Goal: Information Seeking & Learning: Learn about a topic

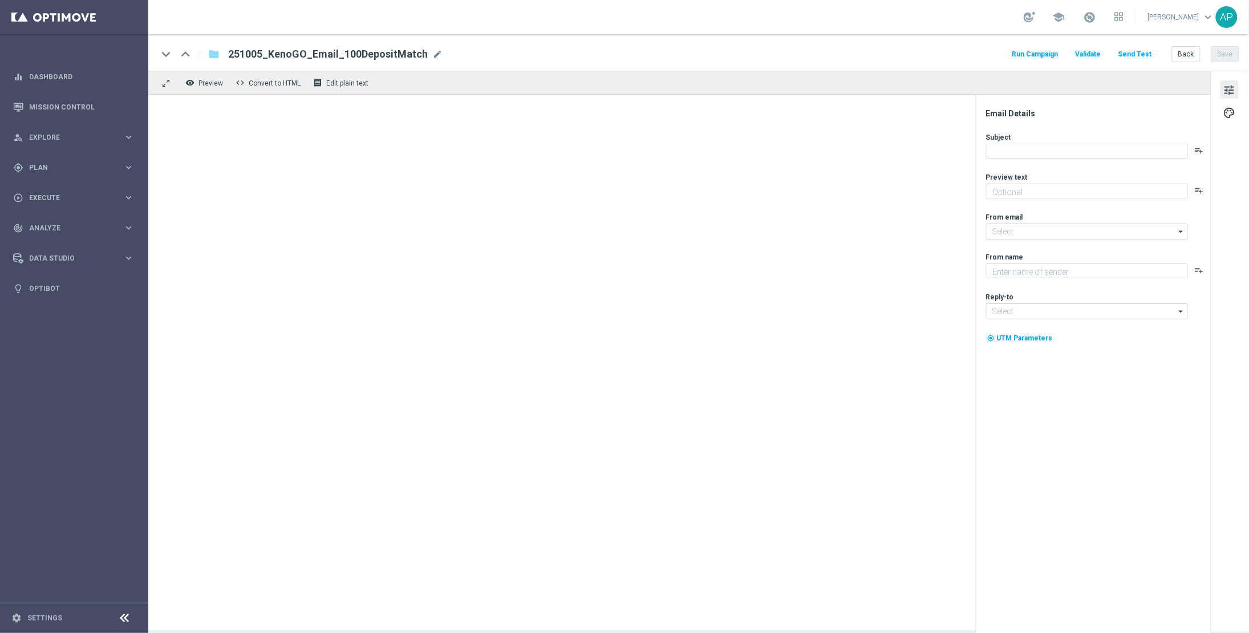
type textarea "Gear up for an exciting day with us!"
type textarea "KenoGO"
type input "mail@crm.kenogo.com.au"
type input "support@kenogo.com.au"
type textarea "Unlock your 100% match [DATE]!"
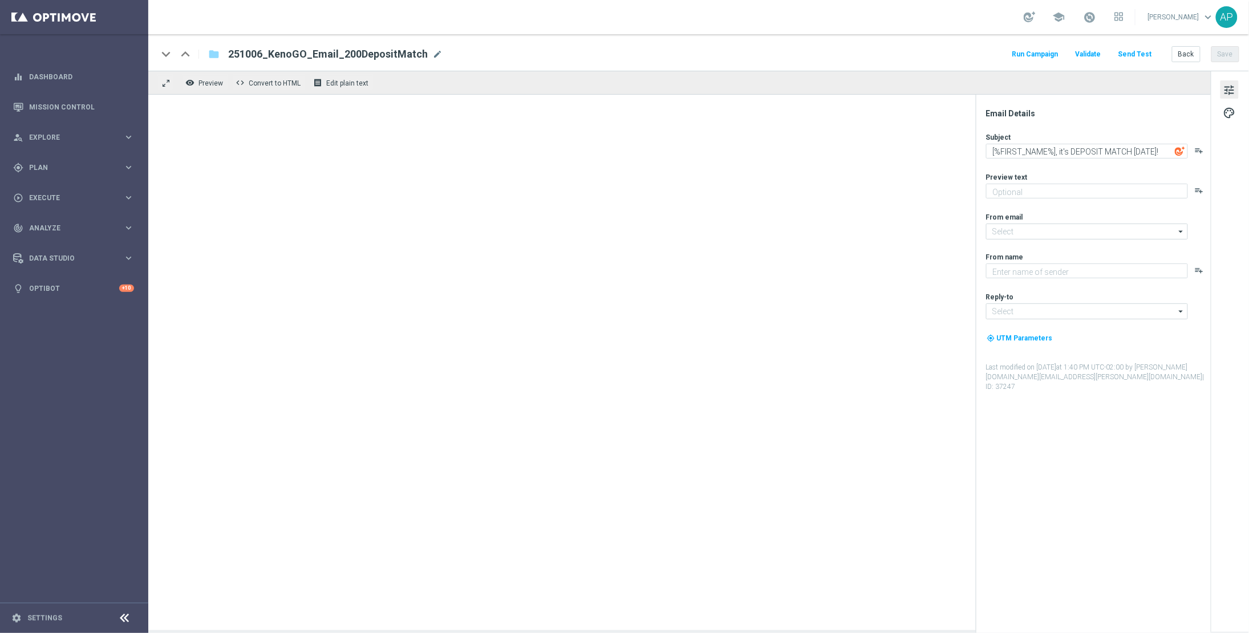
type textarea "KenoGO"
type input "mail@crm.kenogo.com.au"
type input "support@kenogo.com.au"
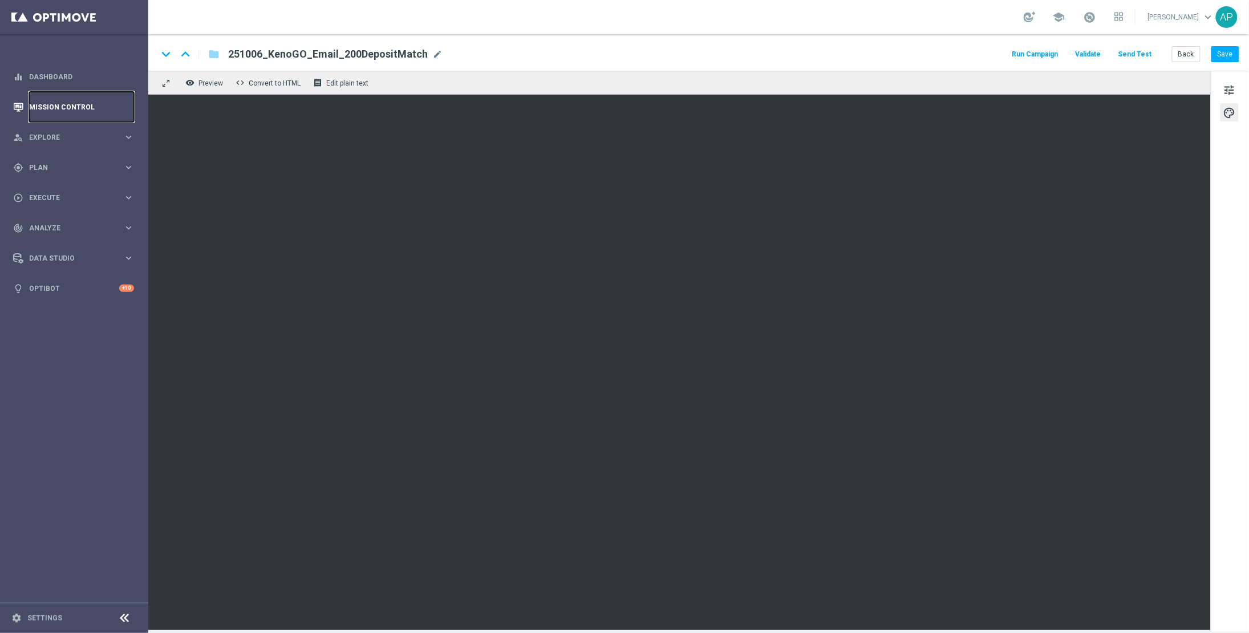
click at [69, 100] on link "Mission Control" at bounding box center [81, 107] width 105 height 30
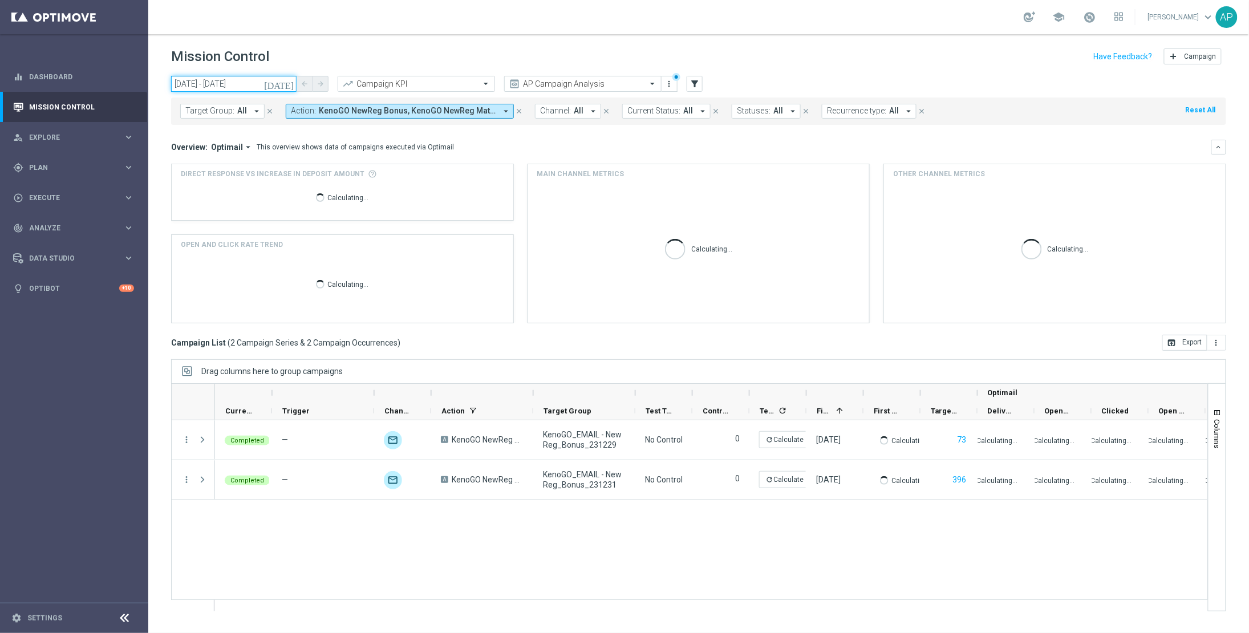
click at [269, 82] on input "01 Oct 2023 - 31 Dec 2023" at bounding box center [233, 84] width 125 height 16
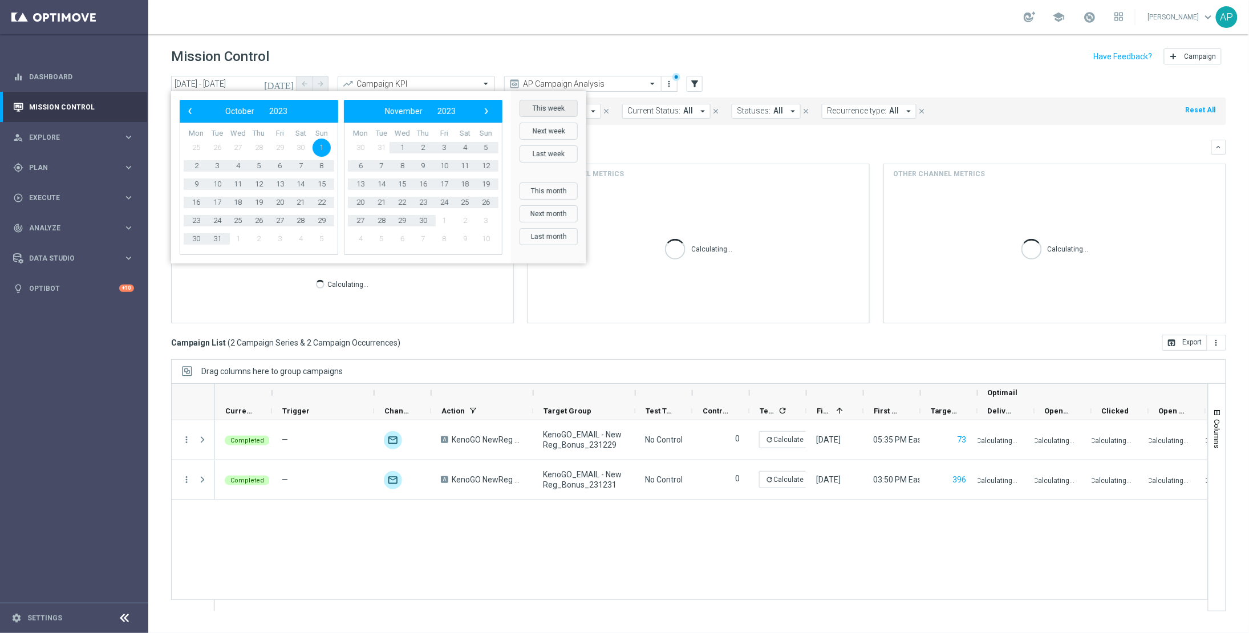
click at [560, 106] on button "This week" at bounding box center [549, 108] width 58 height 17
type input "29 Sep 2025 - 05 Oct 2025"
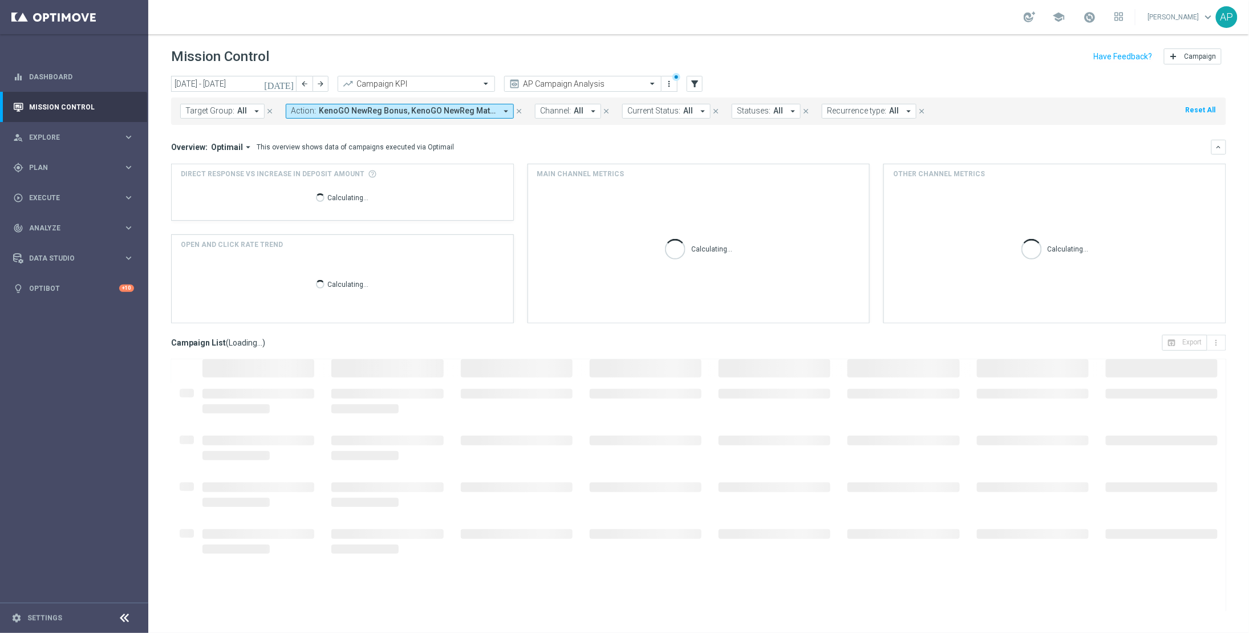
click at [429, 110] on span "KenoGO NewReg Bonus, KenoGO NewReg Match Deposit, KenoGO NewReg Non-Deposit, Ke…" at bounding box center [407, 111] width 177 height 10
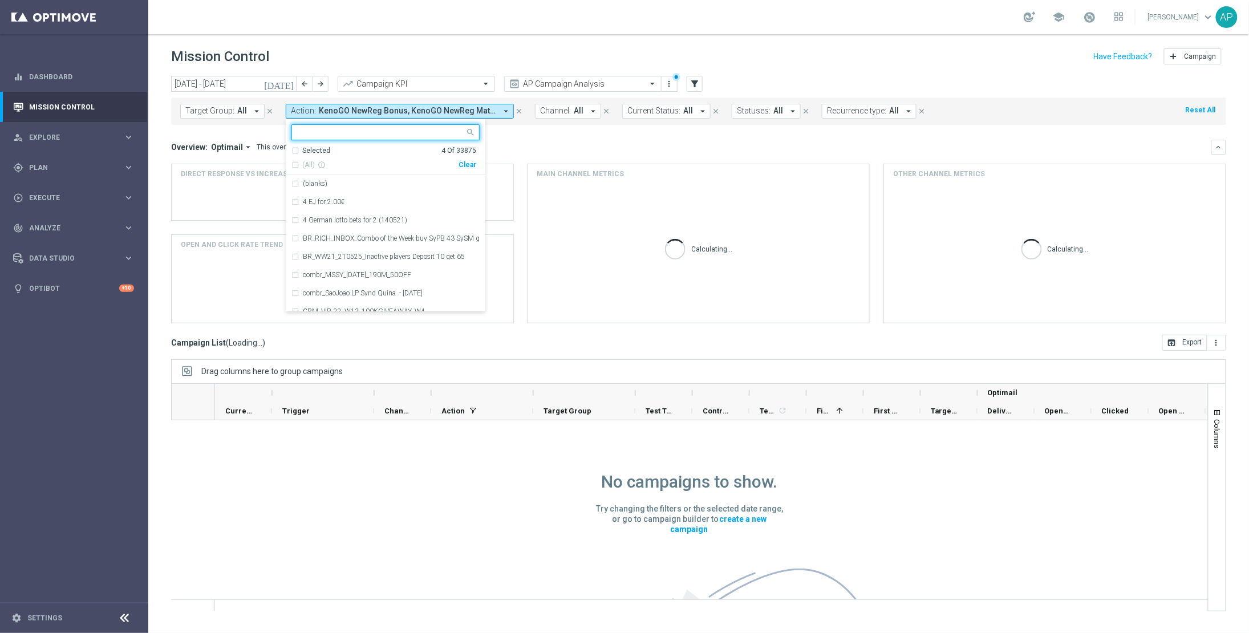
click at [0, 0] on div "Clear" at bounding box center [0, 0] width 0 height 0
click at [392, 128] on input "text" at bounding box center [381, 133] width 167 height 10
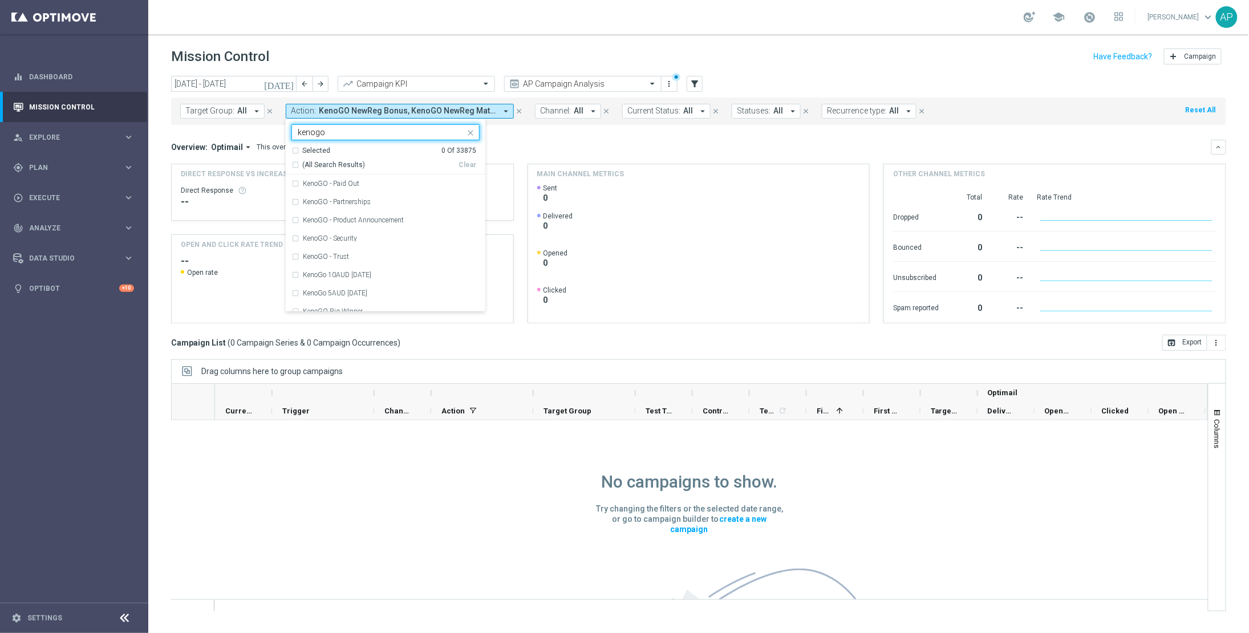
click at [323, 168] on span "(All Search Results)" at bounding box center [333, 165] width 63 height 10
type input "kenogo"
click at [367, 40] on header "Mission Control add Campaign" at bounding box center [698, 55] width 1101 height 42
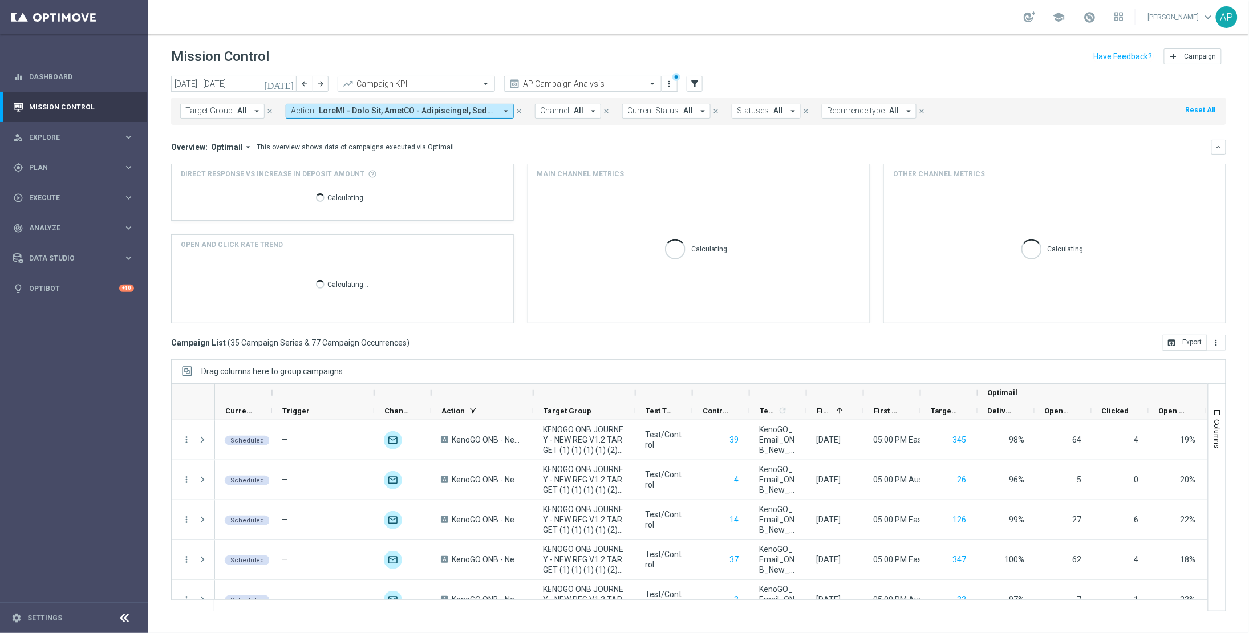
click at [285, 82] on icon "[DATE]" at bounding box center [279, 84] width 31 height 10
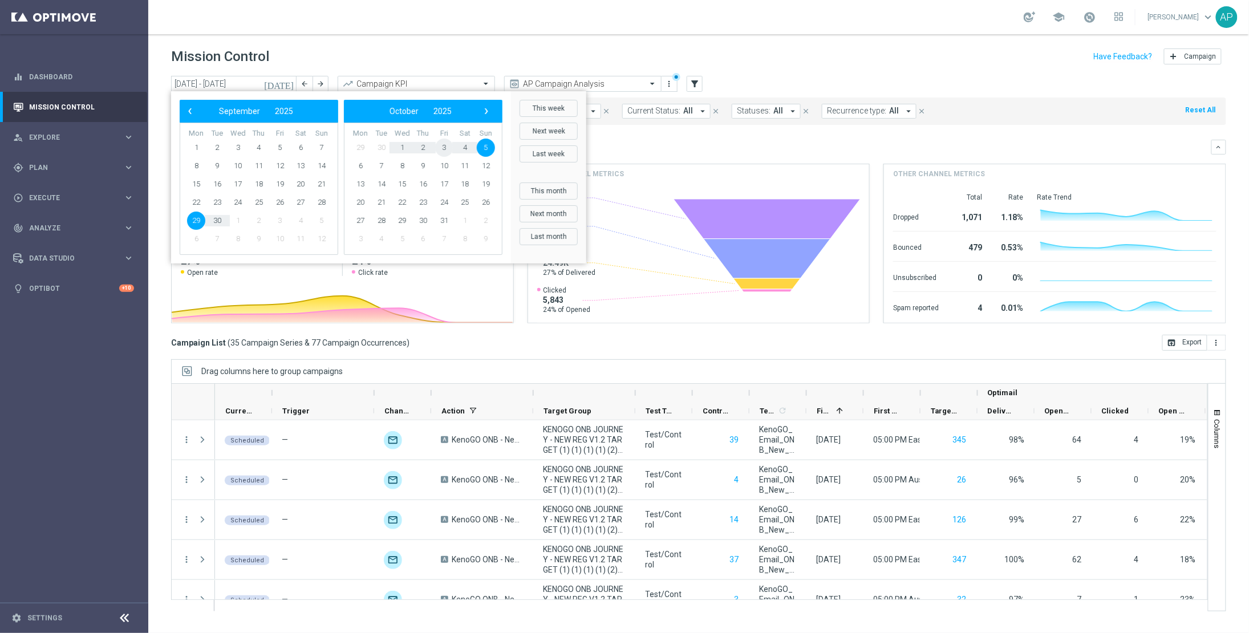
click at [445, 147] on span "3" at bounding box center [444, 148] width 18 height 18
click at [445, 147] on span "31" at bounding box center [444, 148] width 18 height 18
click at [274, 149] on span "3" at bounding box center [280, 148] width 18 height 18
type input "03 Oct 2025 - 03 Oct 2025"
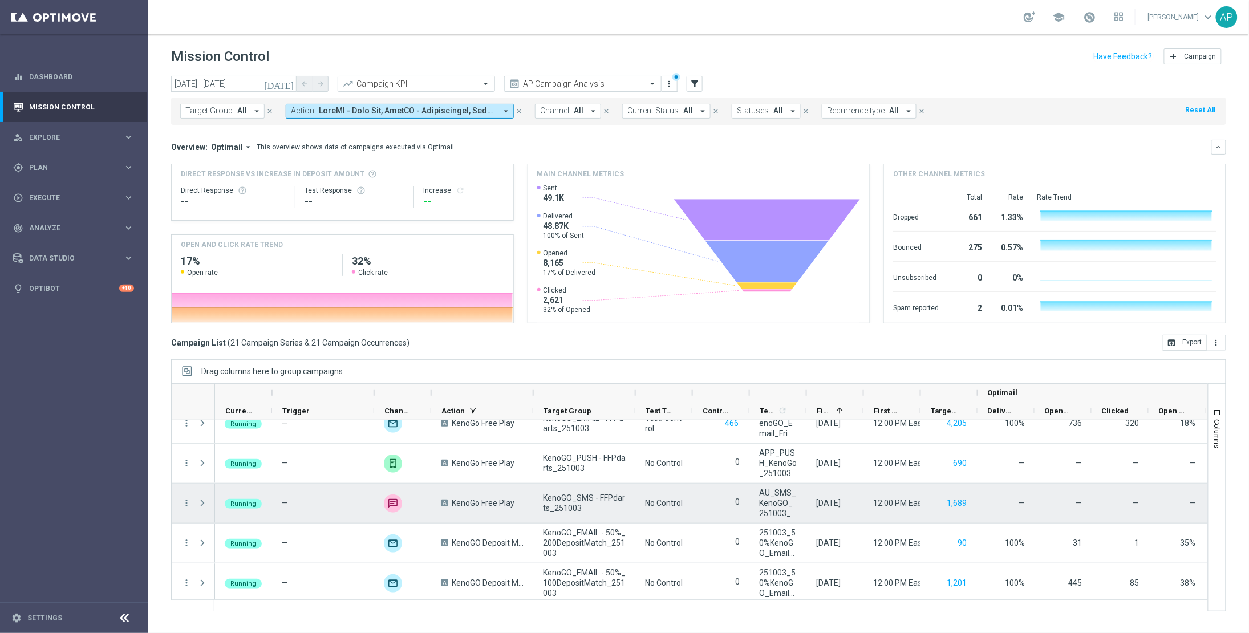
scroll to position [403, 0]
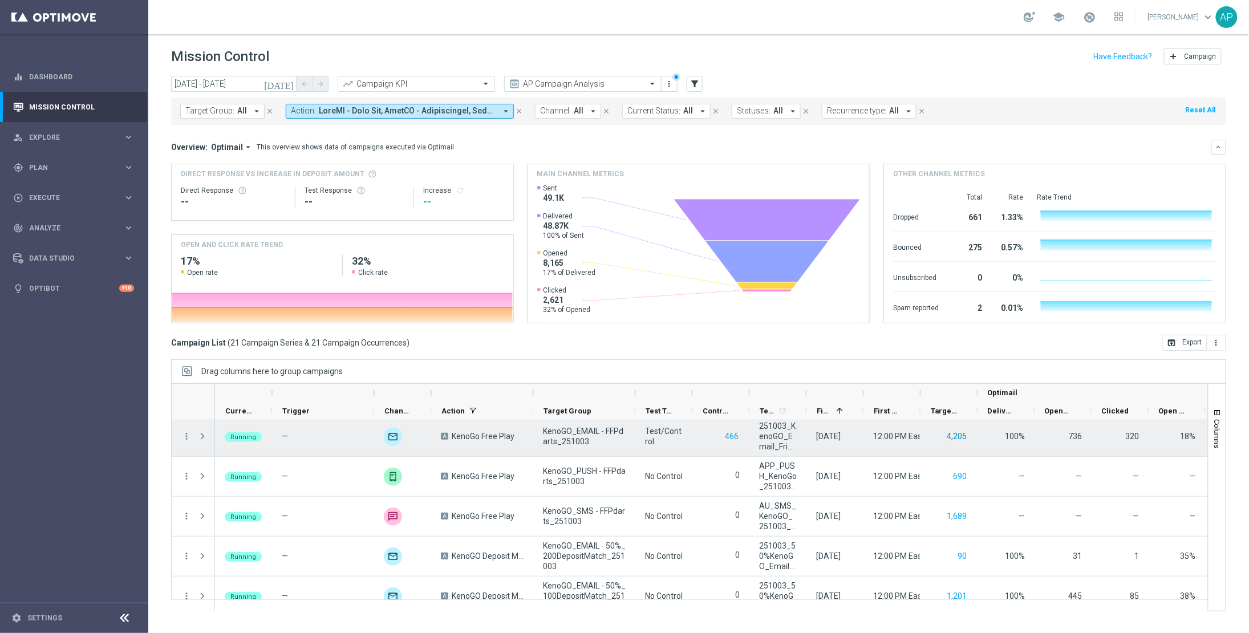
click at [965, 436] on button "4,205" at bounding box center [957, 436] width 22 height 14
click at [188, 437] on icon "more_vert" at bounding box center [186, 436] width 10 height 10
click at [239, 508] on span "Go to Campaign Analysis" at bounding box center [250, 508] width 82 height 8
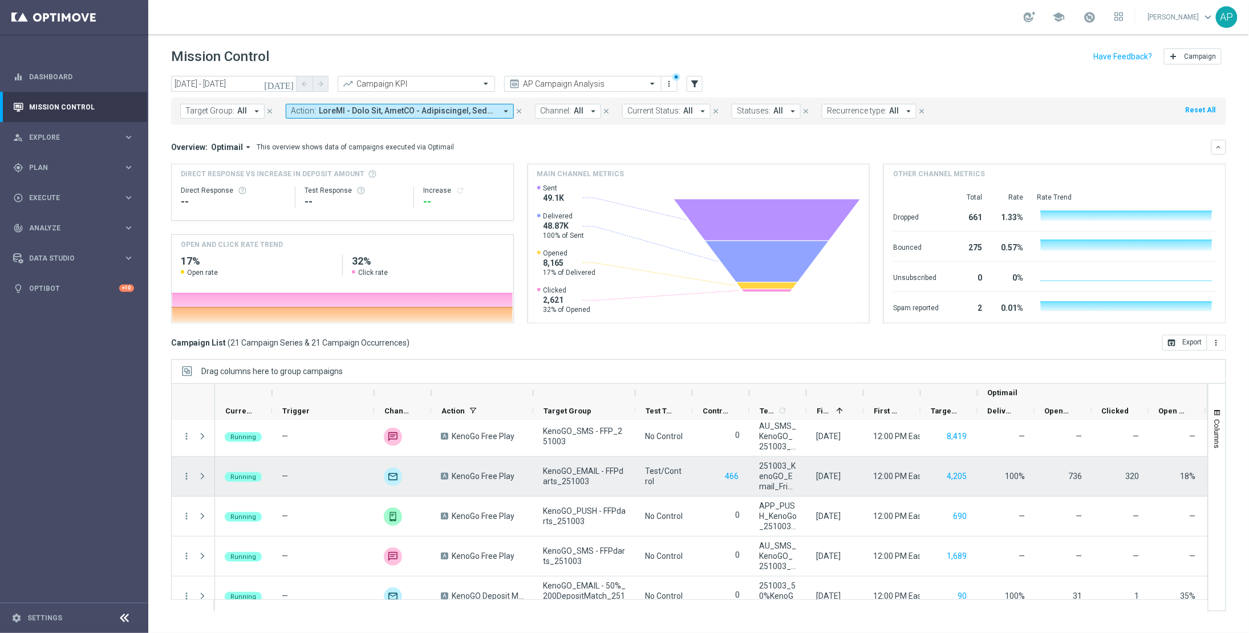
scroll to position [360, 0]
click at [184, 477] on icon "more_vert" at bounding box center [186, 478] width 10 height 10
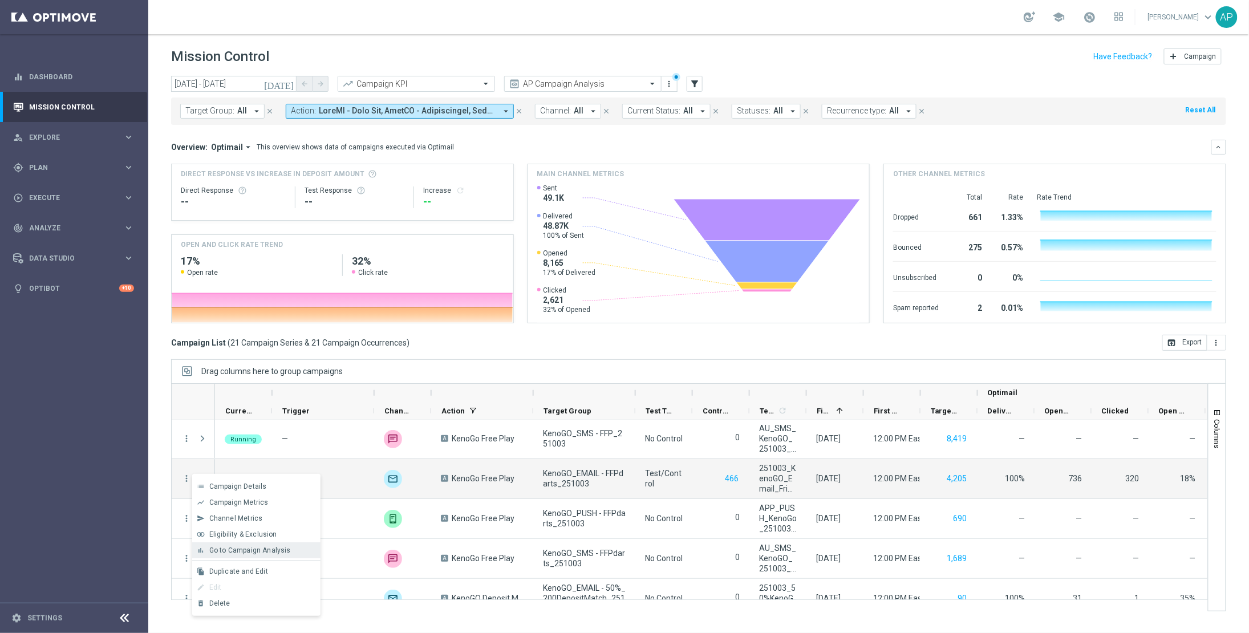
click at [228, 548] on span "Go to Campaign Analysis" at bounding box center [250, 550] width 82 height 8
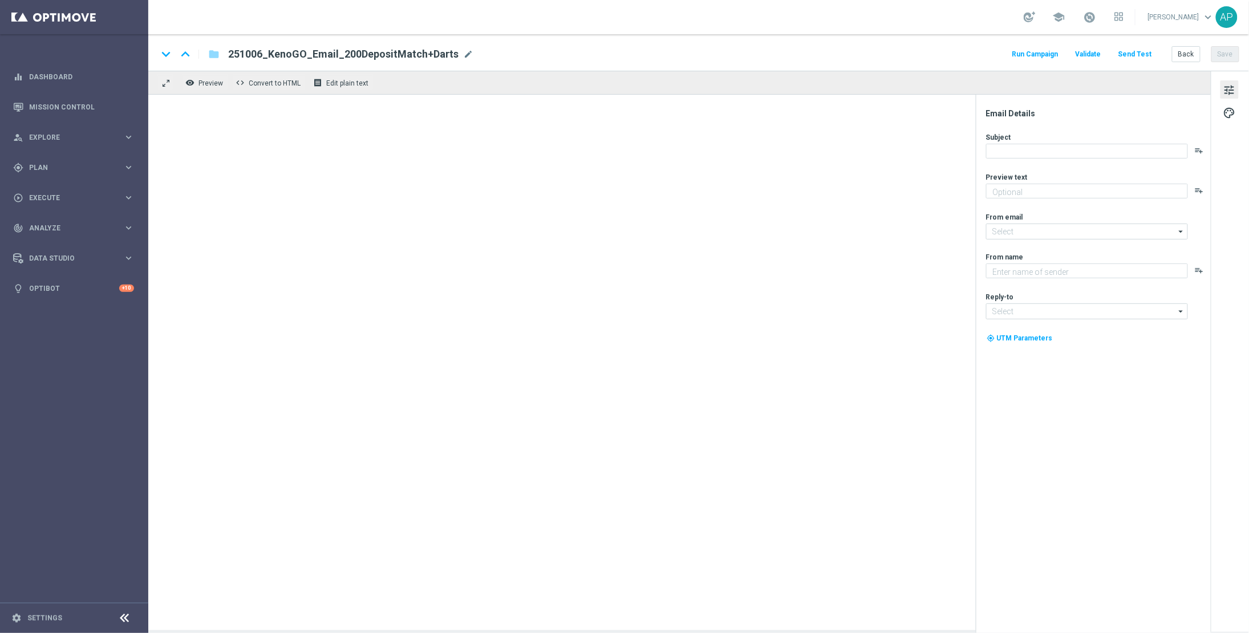
type textarea "Unlock your 100% match [DATE]!"
type input "[EMAIL_ADDRESS][DOMAIN_NAME]"
type textarea "KenoGO"
type input "support@kenogo.com.au"
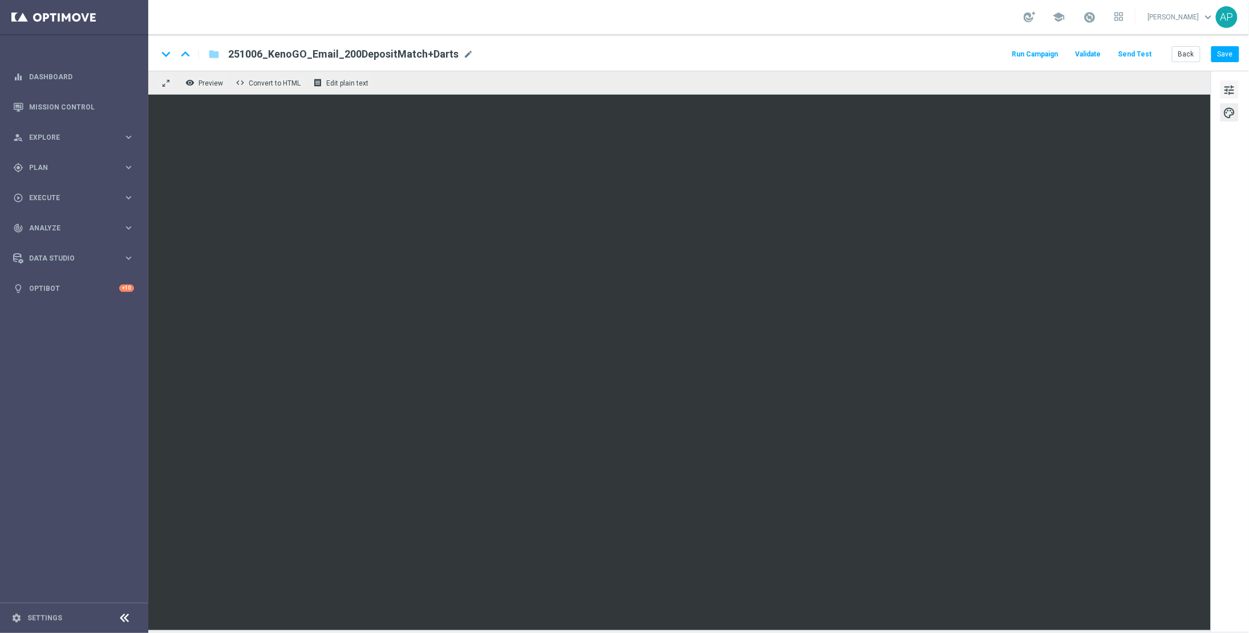
click at [1234, 87] on span "tune" at bounding box center [1229, 90] width 13 height 15
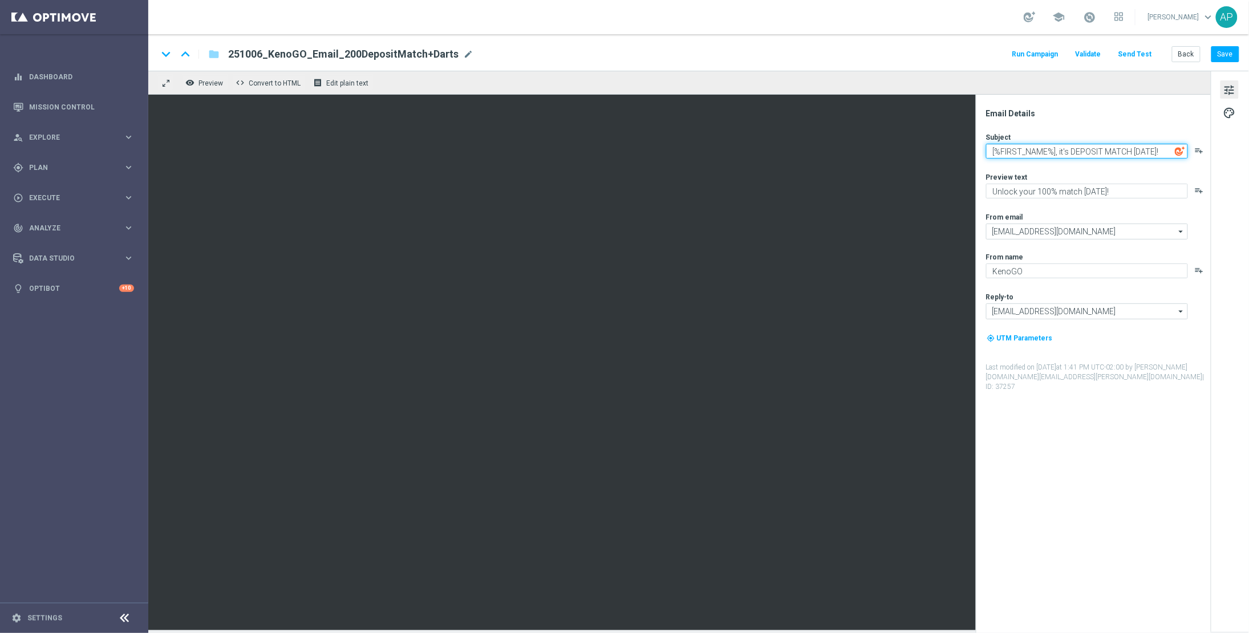
drag, startPoint x: 1125, startPoint y: 155, endPoint x: 1176, endPoint y: 156, distance: 51.4
click at [1176, 156] on textarea "[%FIRST_NAME%], it's DEPOSIT MATCH MONDAY!" at bounding box center [1087, 151] width 202 height 15
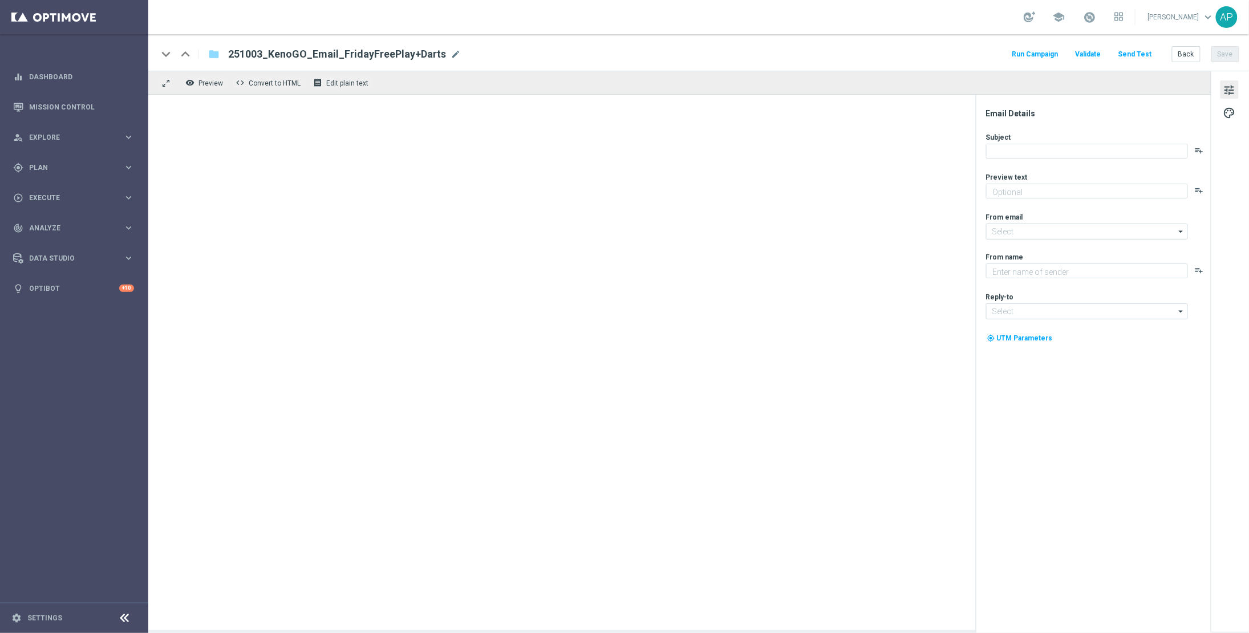
type textarea "Don’t miss your free play—expires soon!"
type input "mail@crm.kenogo.com.au"
type textarea "KenoGO"
type input "support@kenogo.com.au"
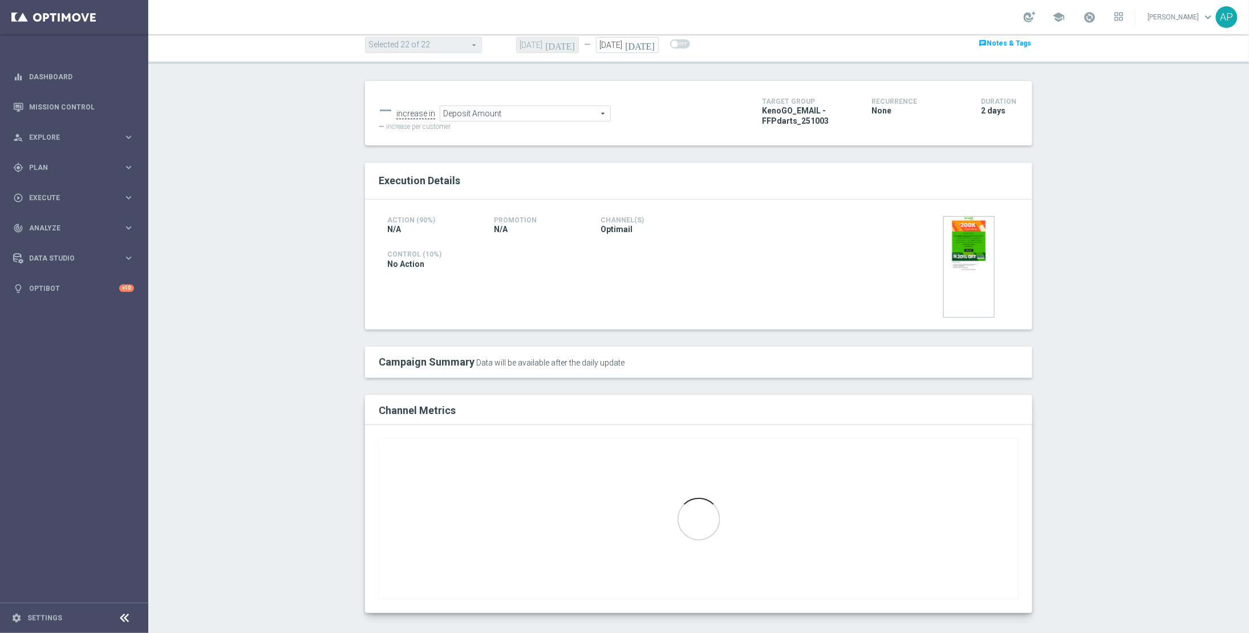
scroll to position [92, 0]
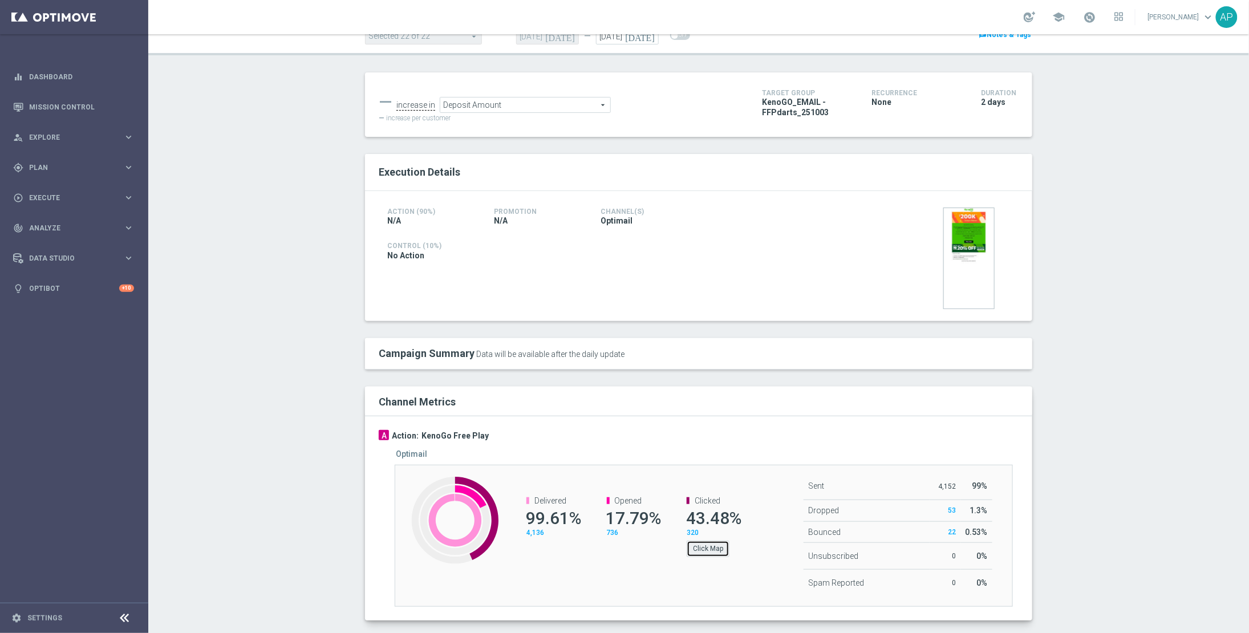
click at [687, 553] on button "Click Map" at bounding box center [708, 549] width 43 height 16
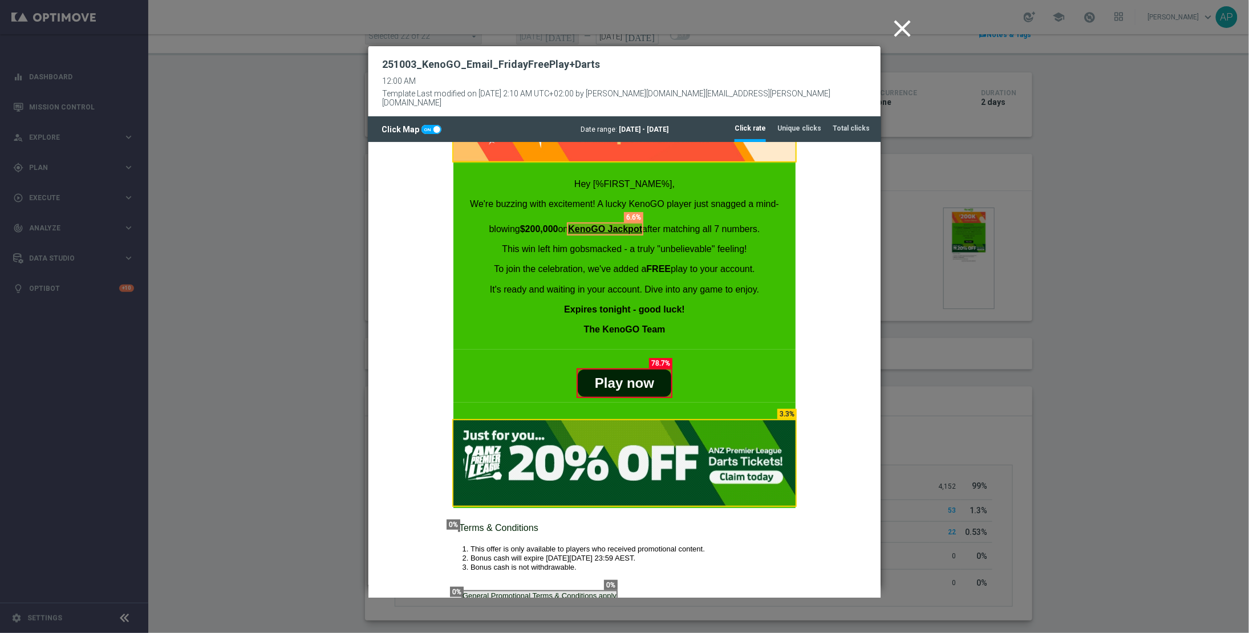
scroll to position [333, 0]
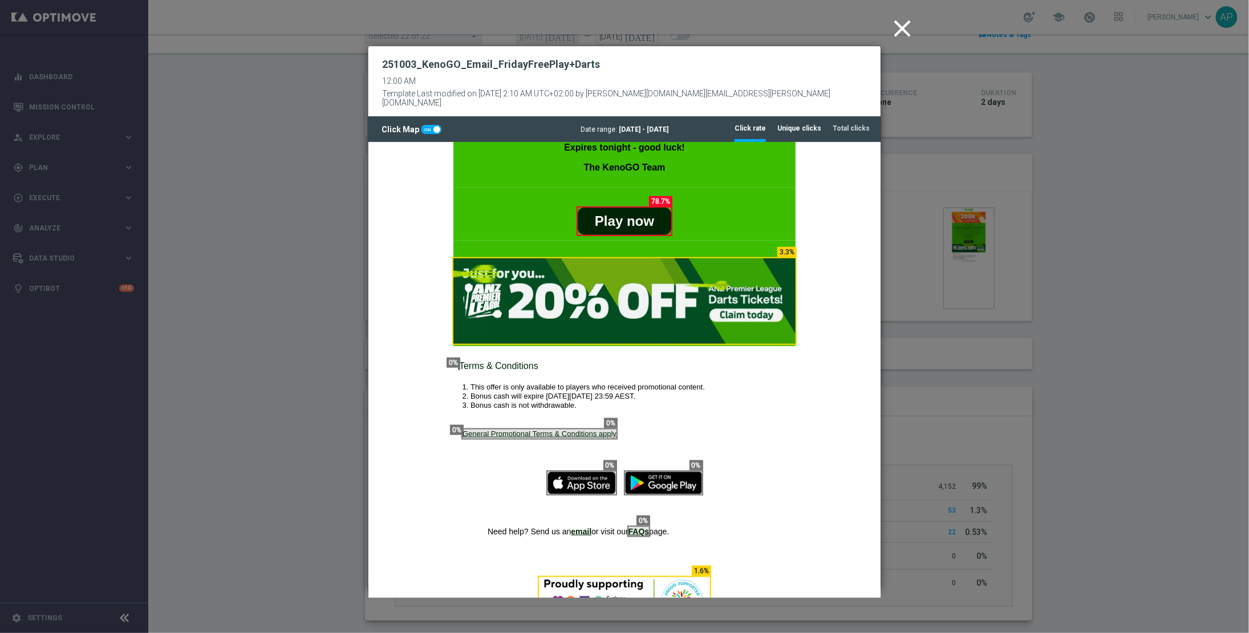
click at [817, 124] on tab-header "Unique clicks" at bounding box center [799, 129] width 44 height 10
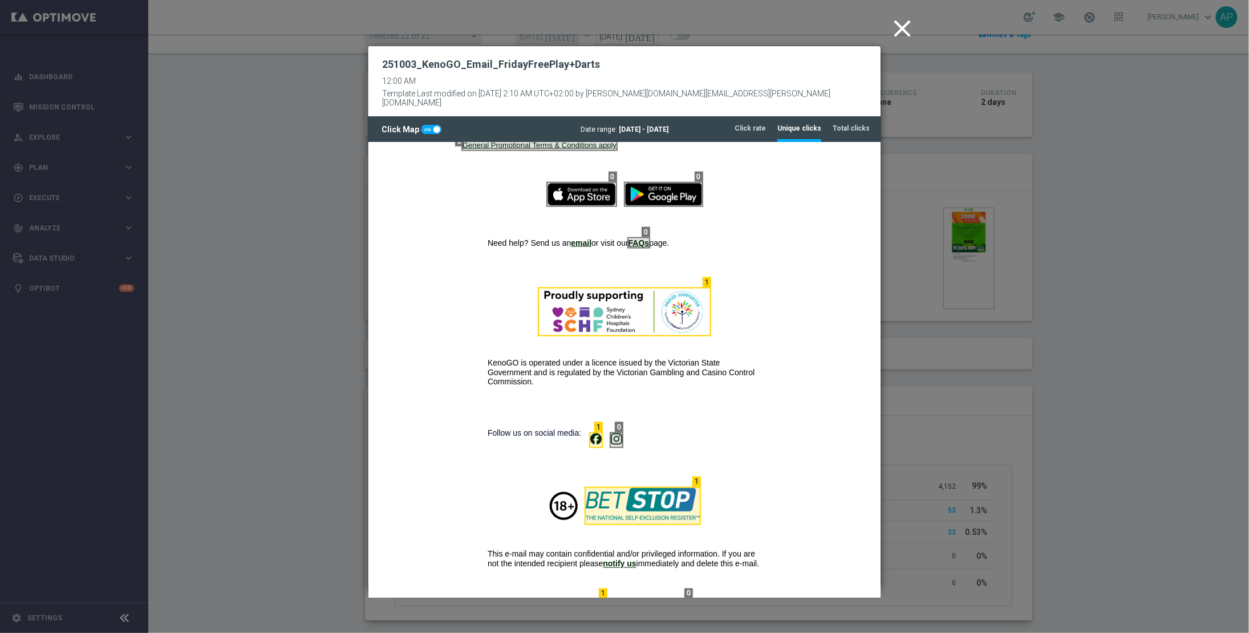
scroll to position [701, 0]
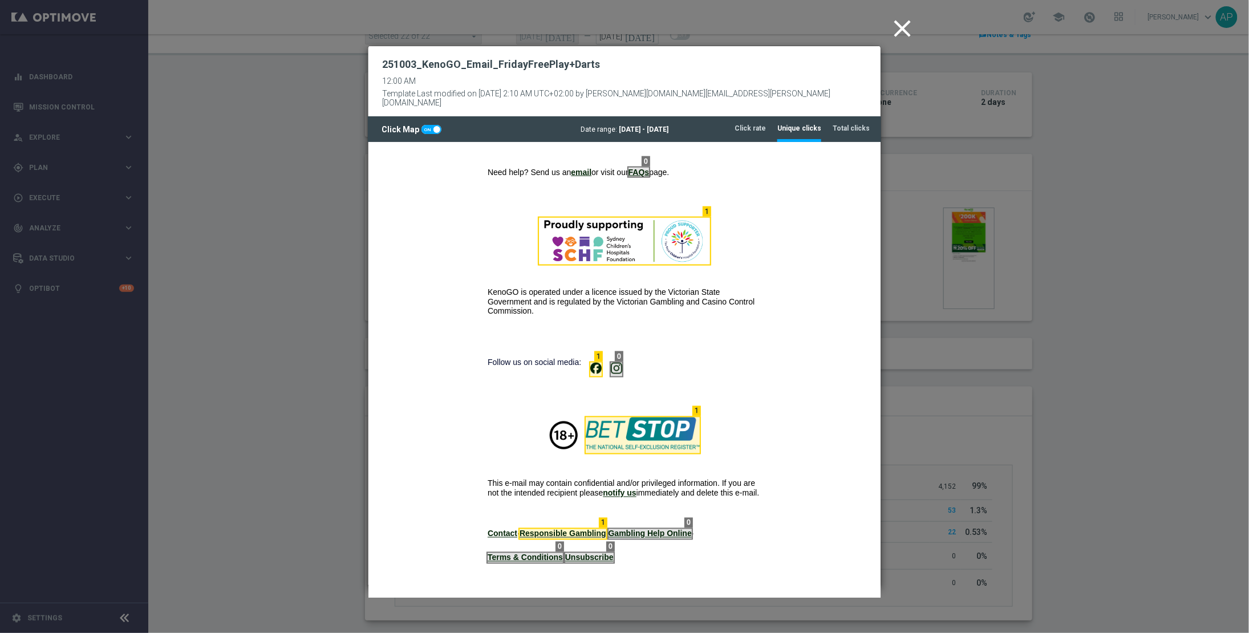
click at [898, 22] on icon "close" at bounding box center [902, 28] width 29 height 29
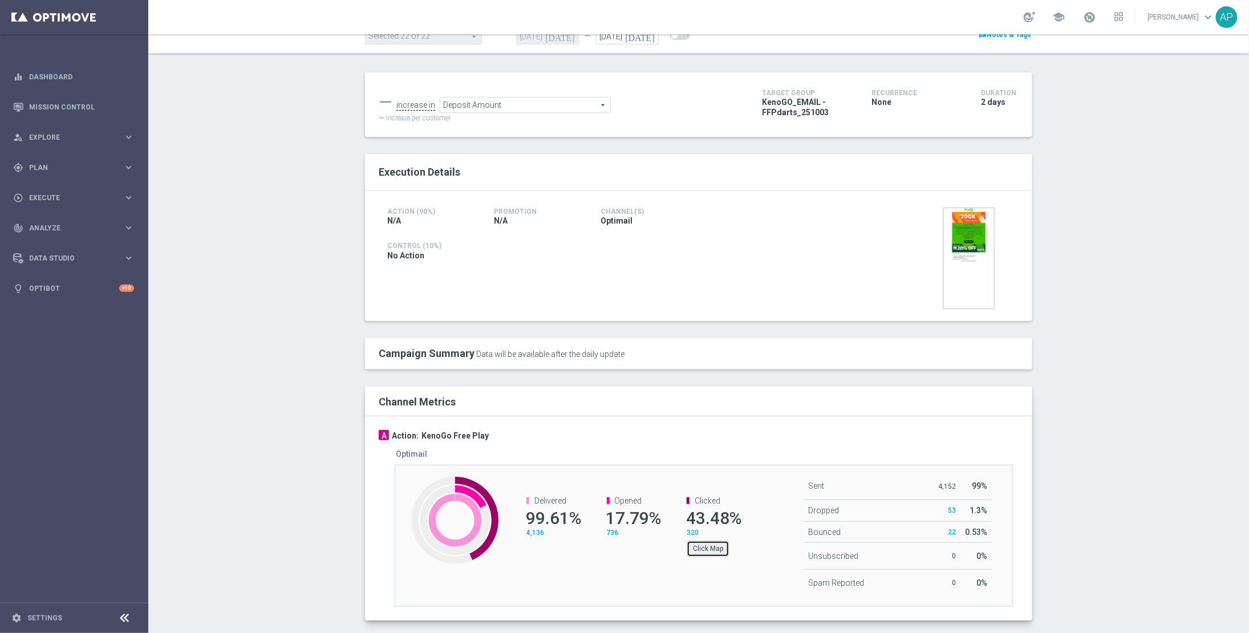
click at [699, 552] on button "Click Map" at bounding box center [708, 549] width 43 height 16
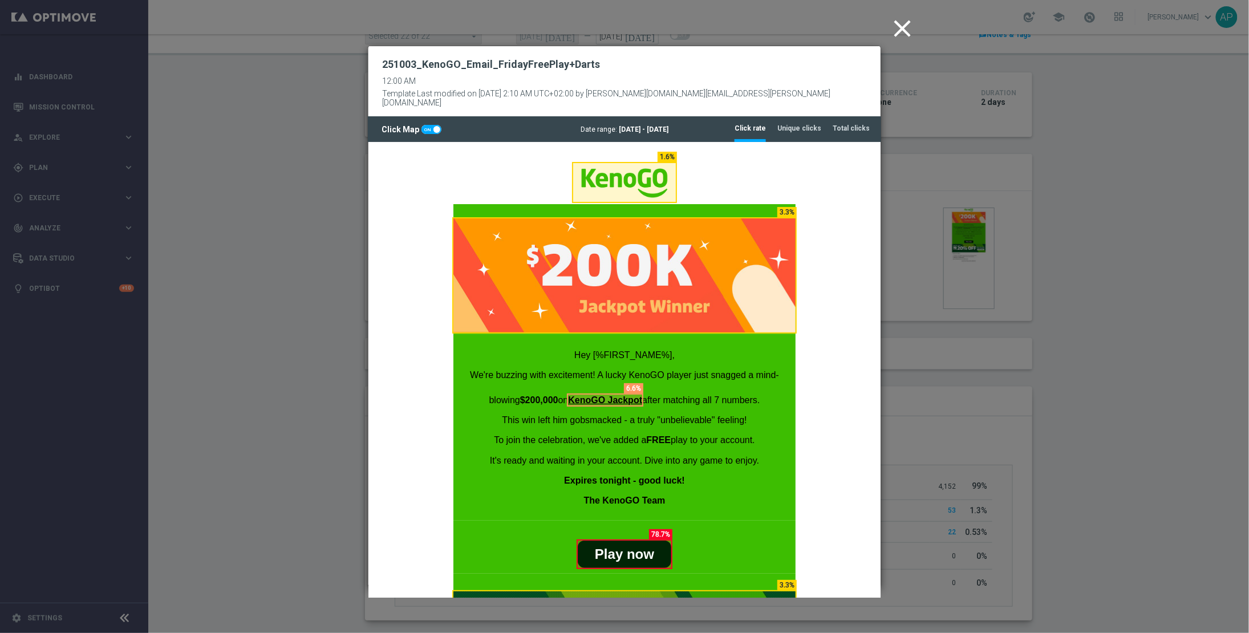
scroll to position [3, 0]
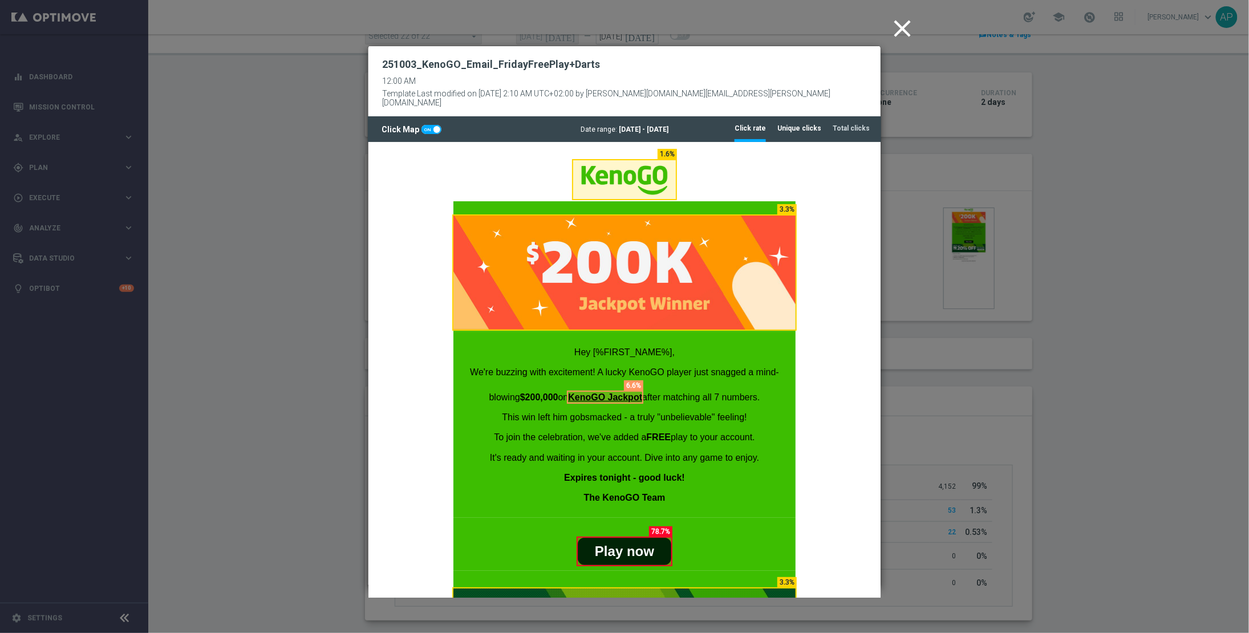
click at [797, 124] on li "Unique clicks" at bounding box center [799, 128] width 44 height 24
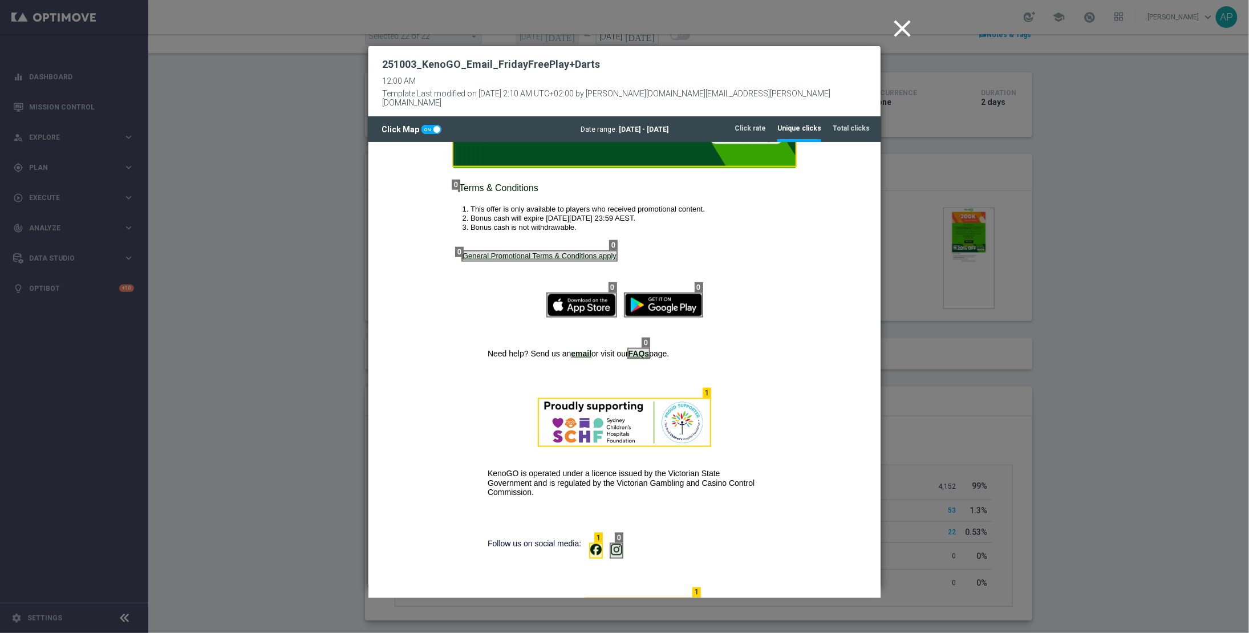
scroll to position [0, 0]
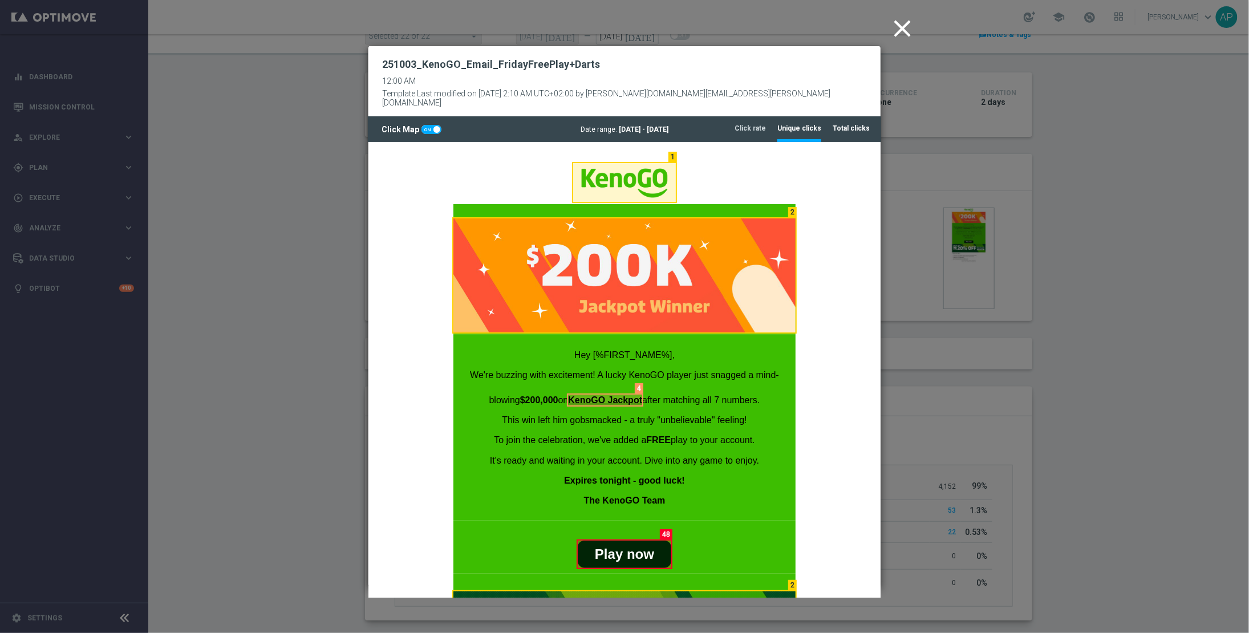
click at [854, 124] on tab-header "Total clicks" at bounding box center [851, 129] width 37 height 10
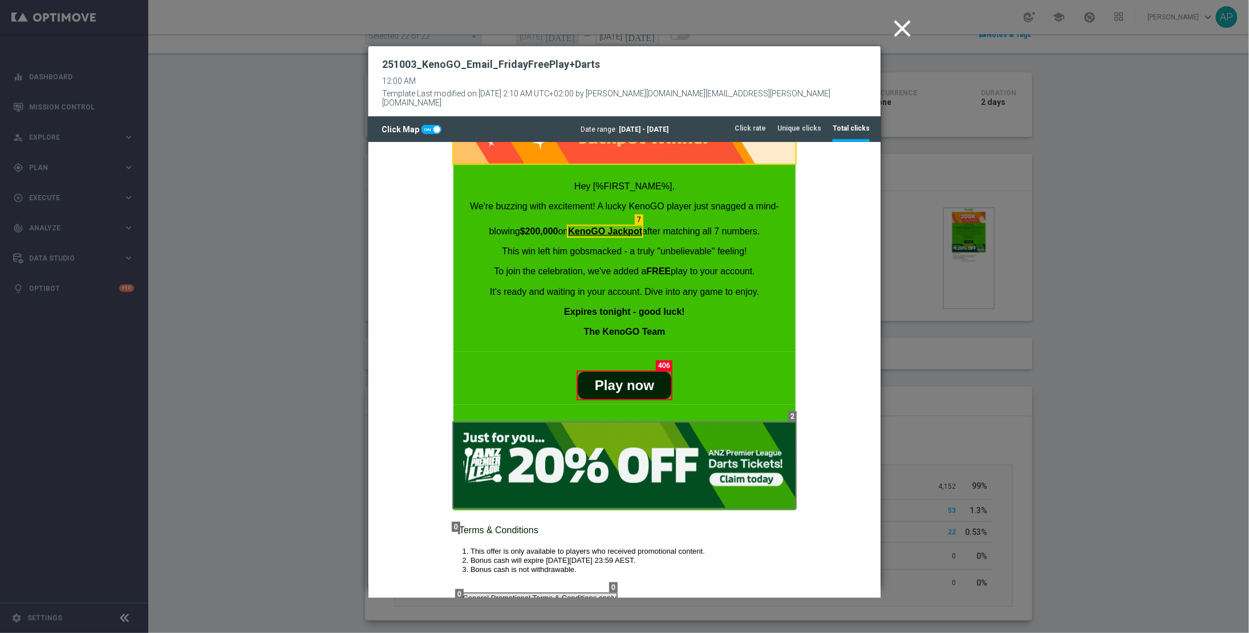
scroll to position [350, 0]
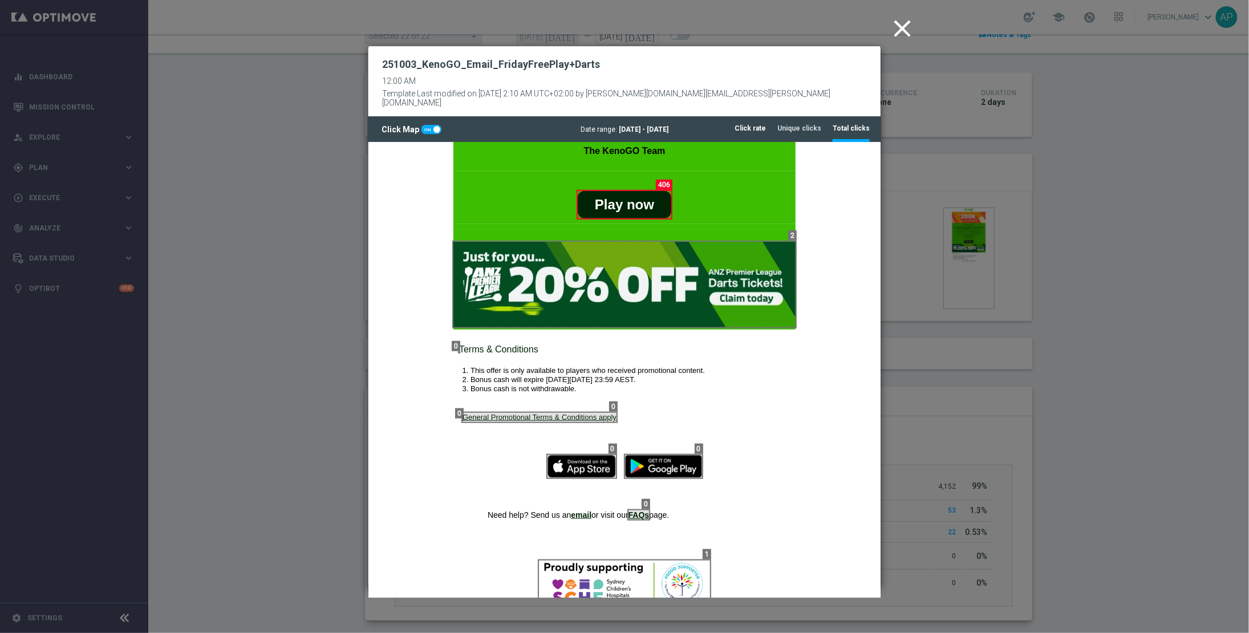
click at [763, 124] on tab-header "Click rate" at bounding box center [750, 129] width 31 height 10
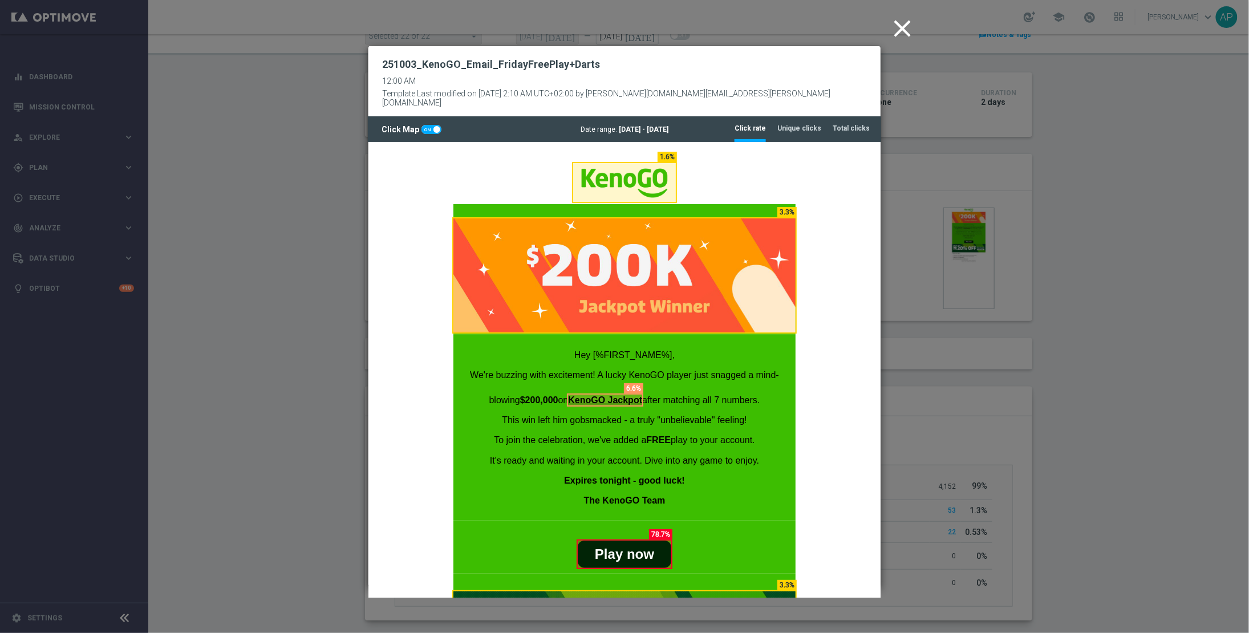
scroll to position [0, 0]
click at [798, 124] on tab-header "Unique clicks" at bounding box center [799, 129] width 44 height 10
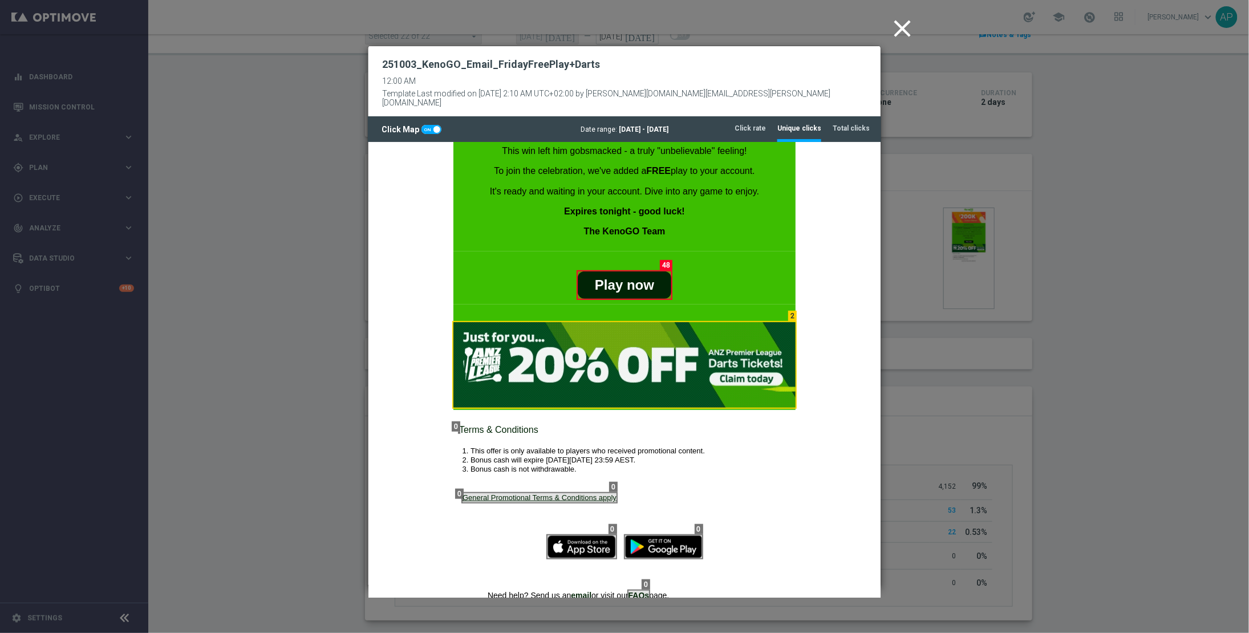
scroll to position [283, 0]
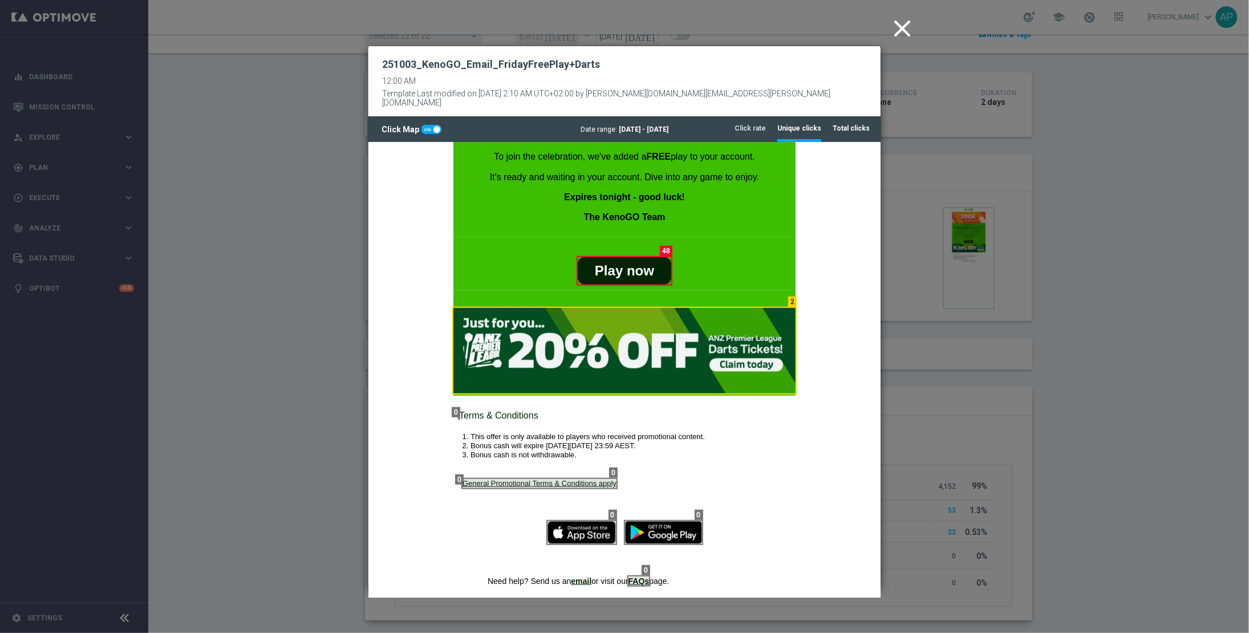
click at [865, 124] on tab-header "Total clicks" at bounding box center [851, 129] width 37 height 10
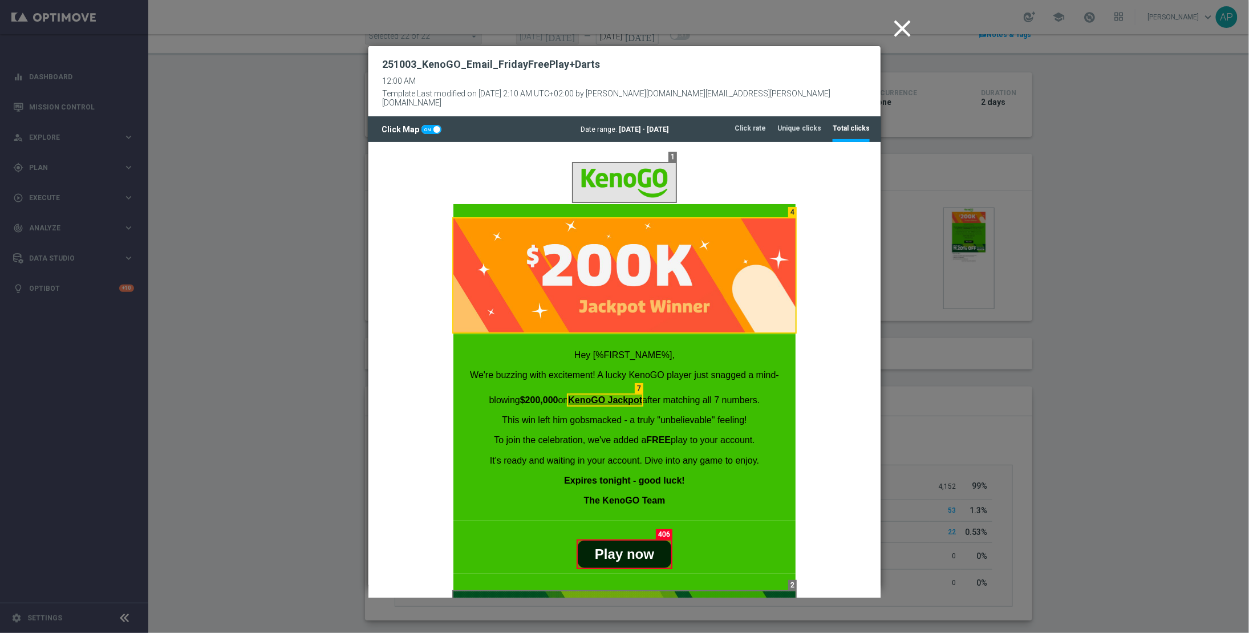
scroll to position [300, 0]
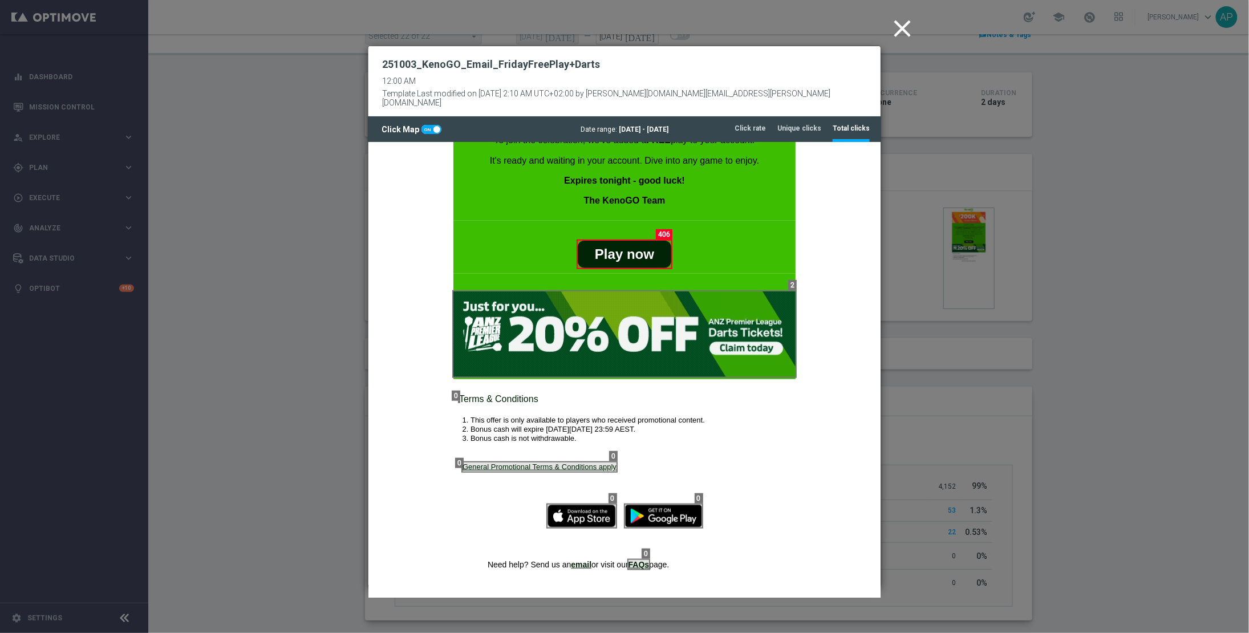
click at [893, 27] on icon "close" at bounding box center [902, 28] width 29 height 29
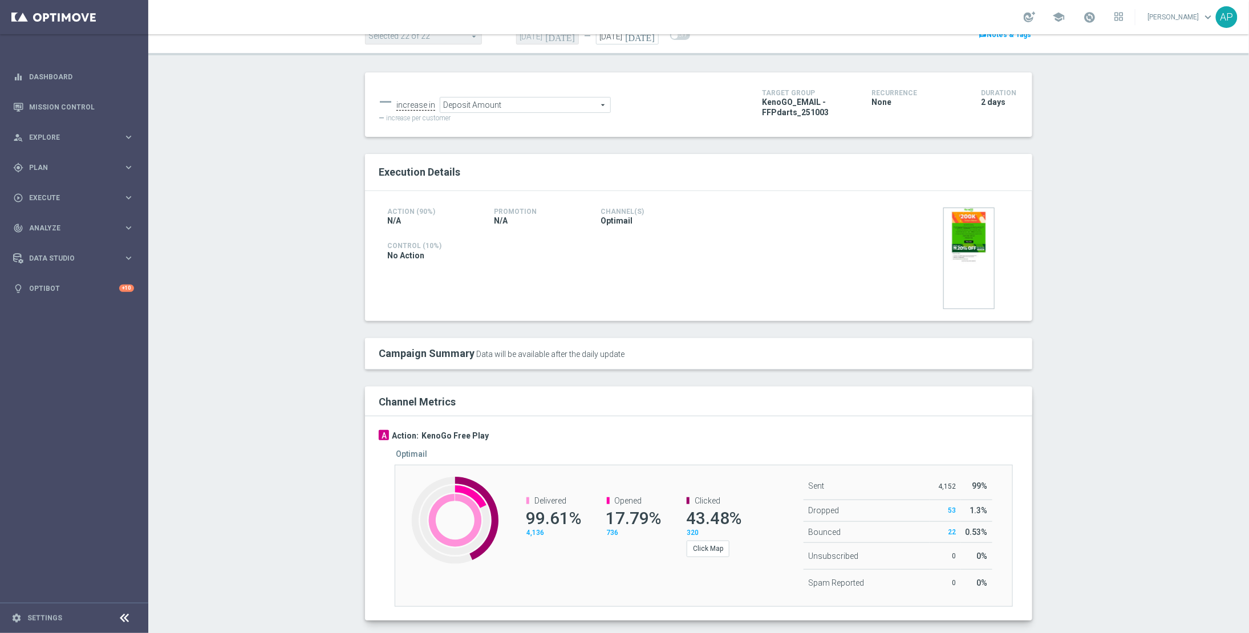
click at [687, 534] on span "320" at bounding box center [693, 533] width 12 height 8
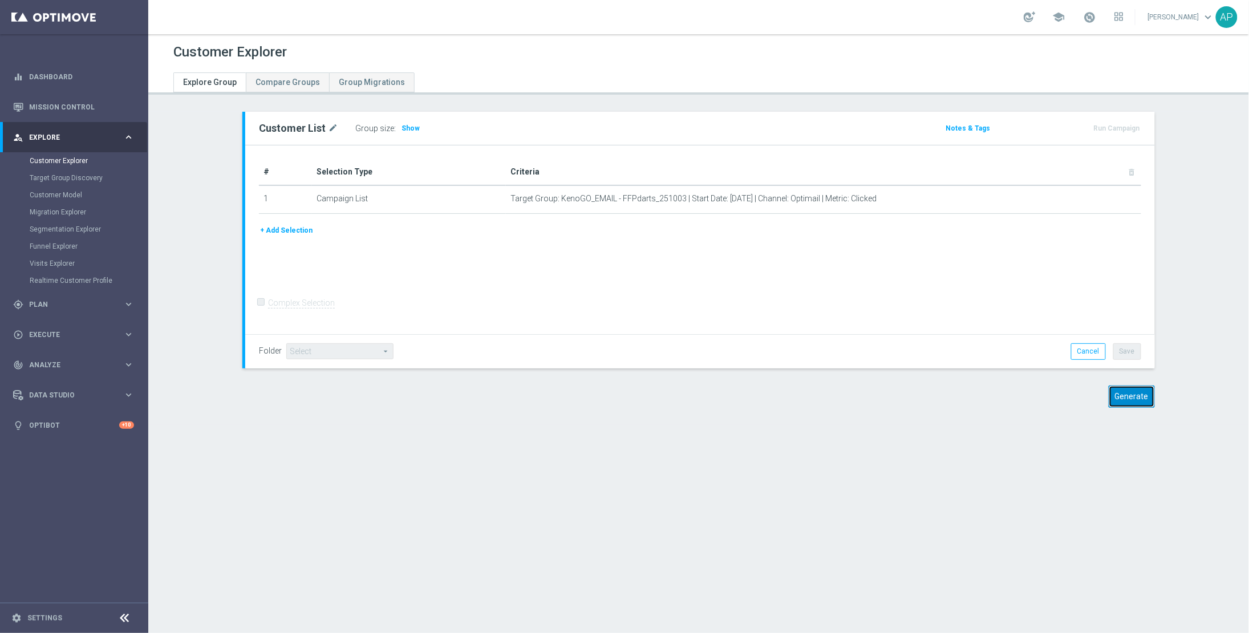
click at [1127, 395] on button "Generate" at bounding box center [1132, 397] width 46 height 22
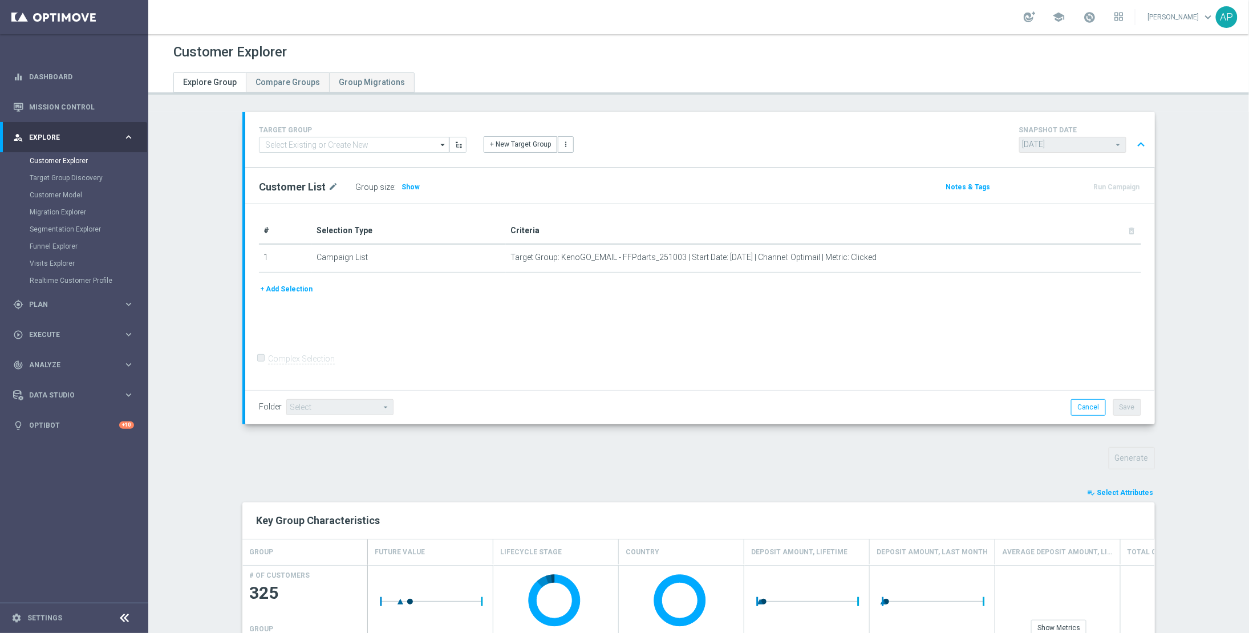
scroll to position [195, 0]
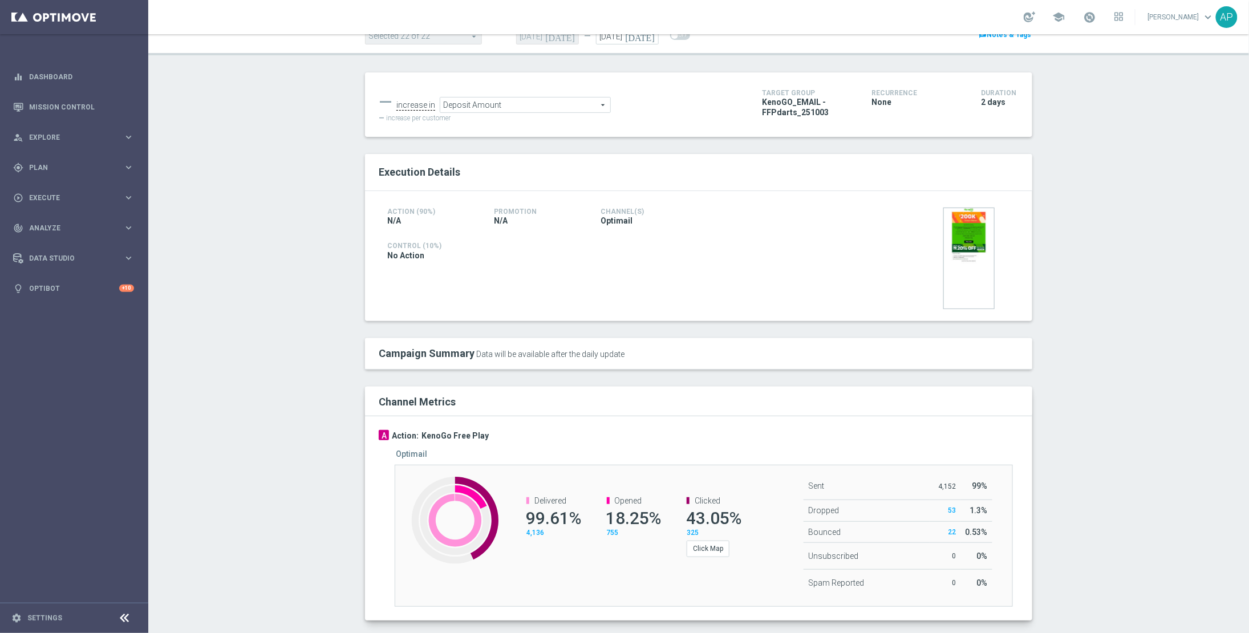
scroll to position [110, 0]
